Goal: Information Seeking & Learning: Learn about a topic

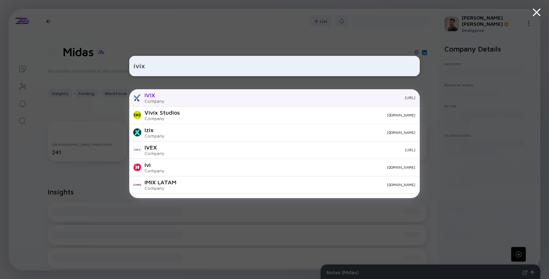
type input "ivix"
click at [156, 99] on div "Company" at bounding box center [154, 100] width 20 height 5
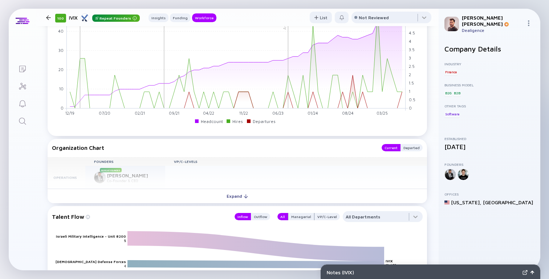
scroll to position [642, 0]
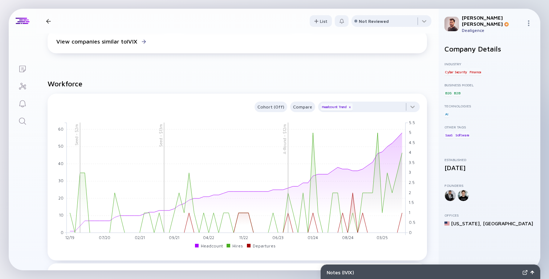
scroll to position [632, 0]
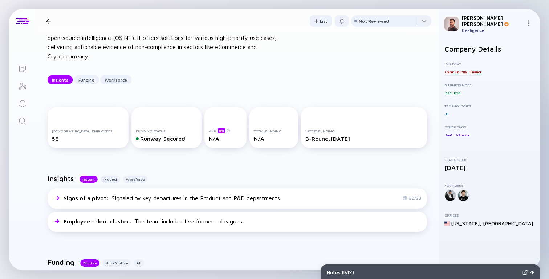
scroll to position [175, 0]
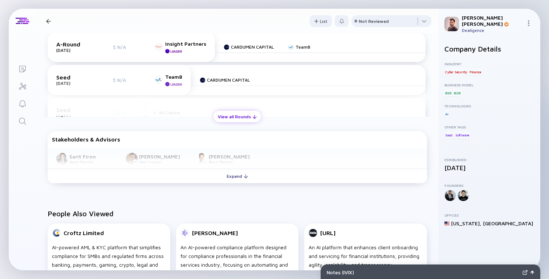
click at [232, 120] on div "View all Rounds" at bounding box center [237, 116] width 48 height 11
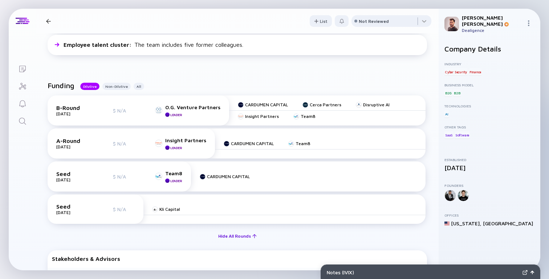
scroll to position [212, 0]
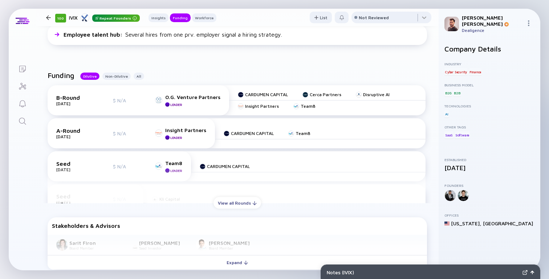
scroll to position [233, 0]
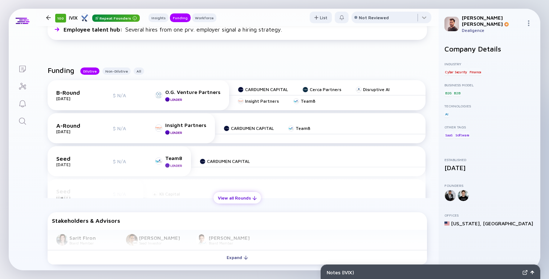
click at [227, 199] on div "View all Rounds" at bounding box center [237, 197] width 48 height 11
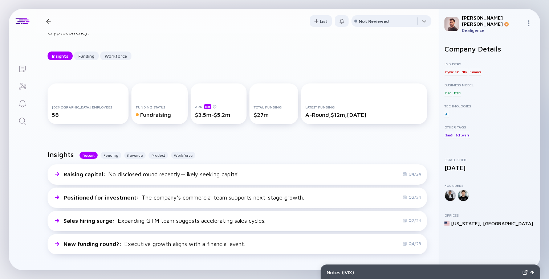
scroll to position [70, 0]
